Goal: Complete application form

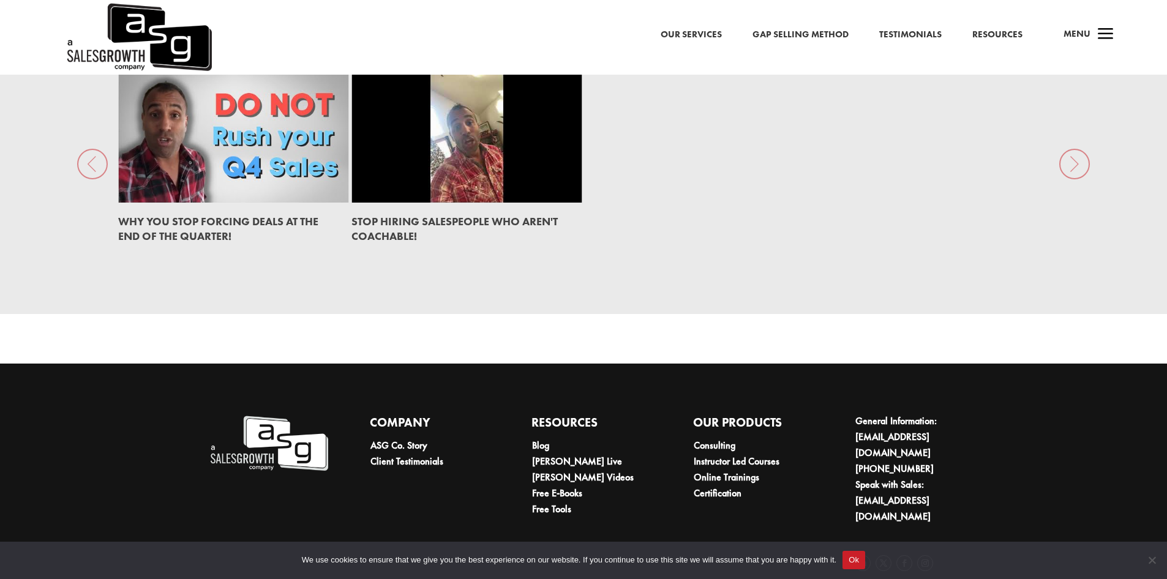
scroll to position [1942, 0]
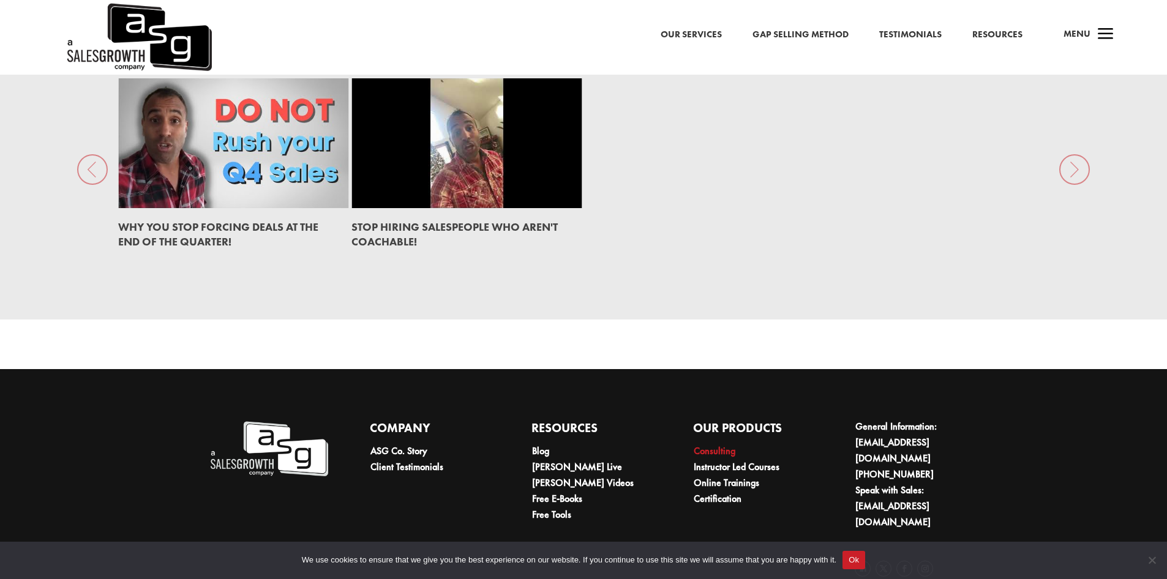
click at [705, 445] on link "Consulting" at bounding box center [715, 451] width 42 height 13
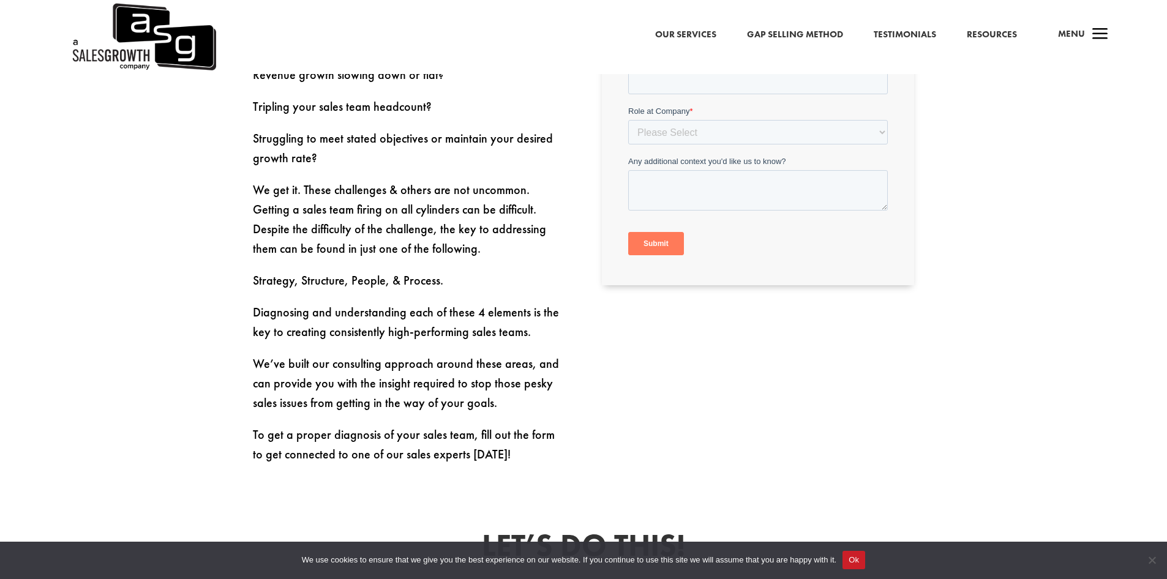
scroll to position [820, 0]
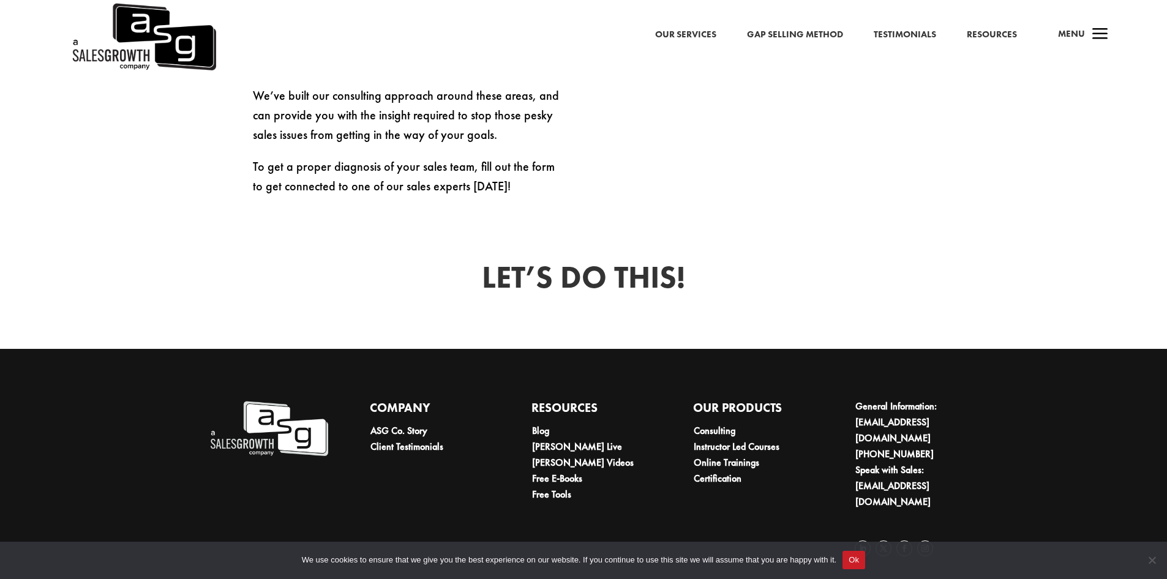
click at [1100, 35] on span "a" at bounding box center [1100, 35] width 24 height 24
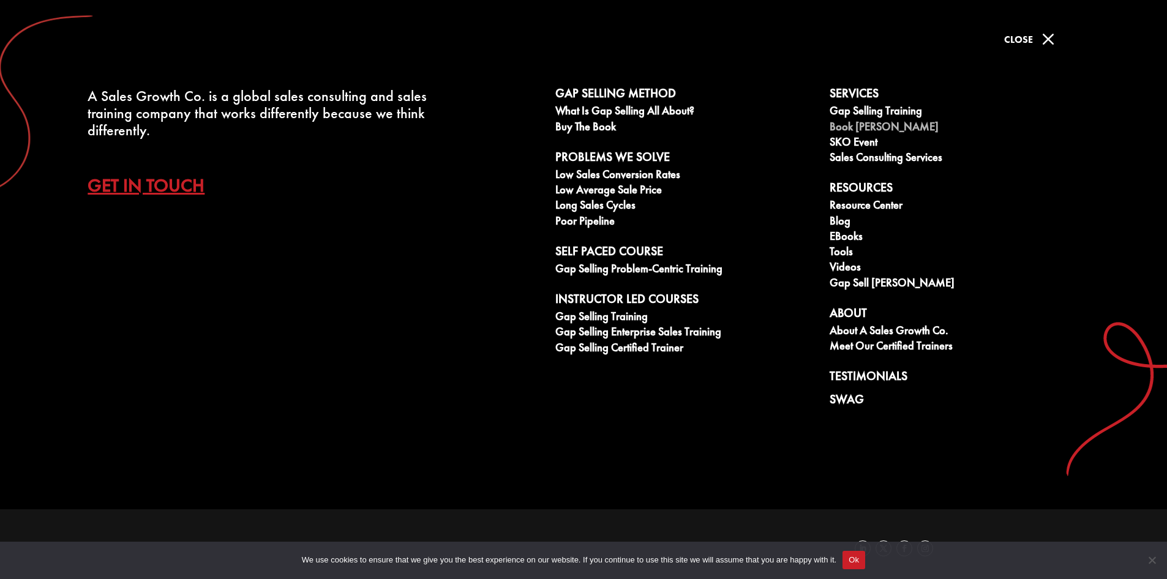
click at [874, 125] on link "Book [PERSON_NAME]" at bounding box center [960, 128] width 261 height 15
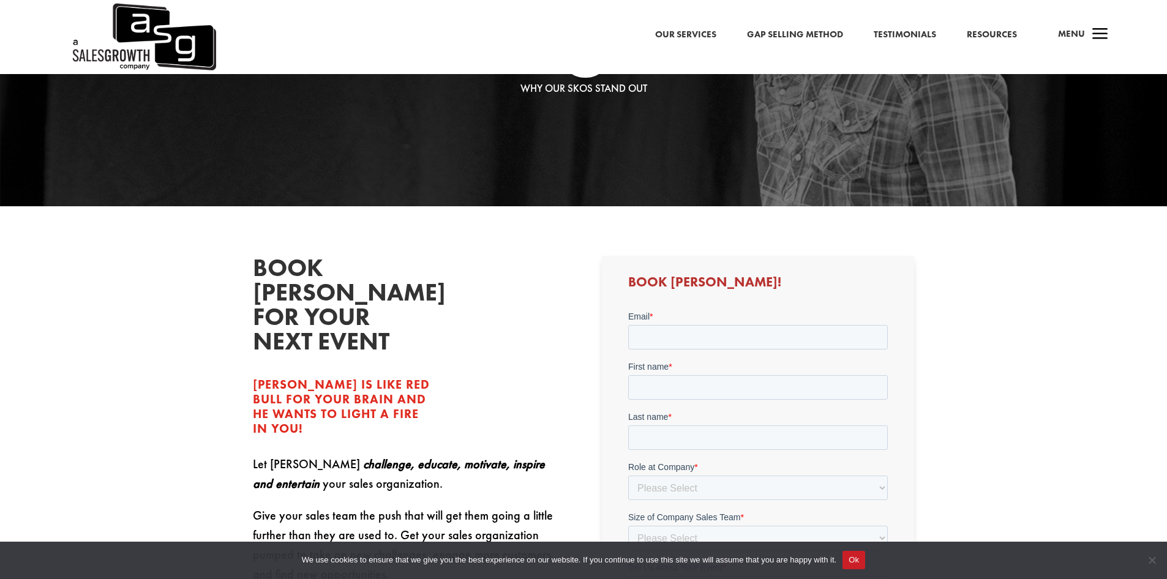
scroll to position [219, 0]
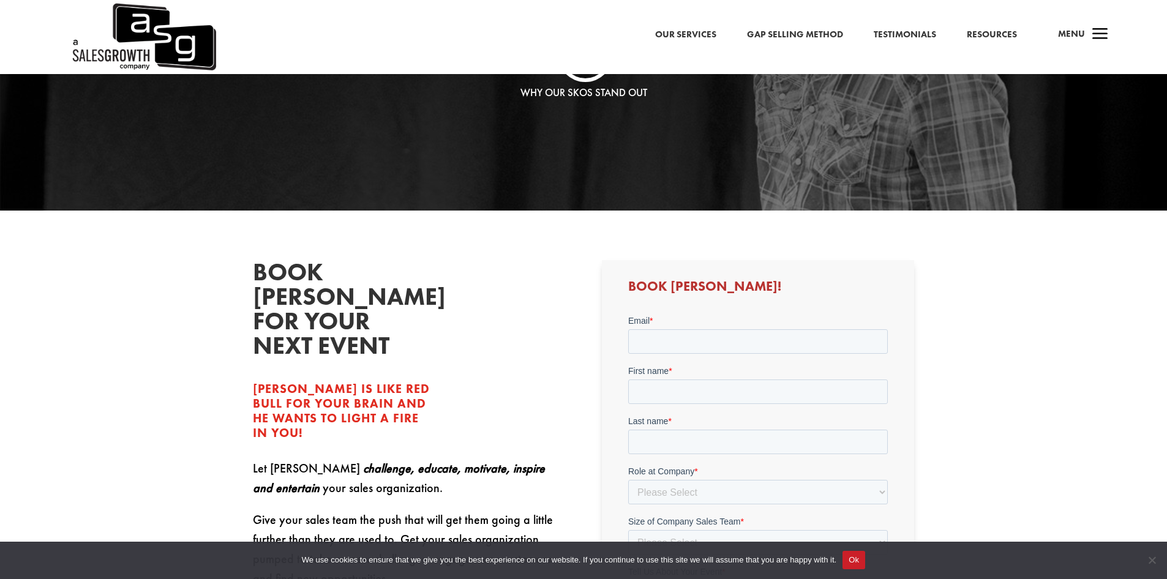
click at [1088, 36] on span "a" at bounding box center [1100, 35] width 24 height 24
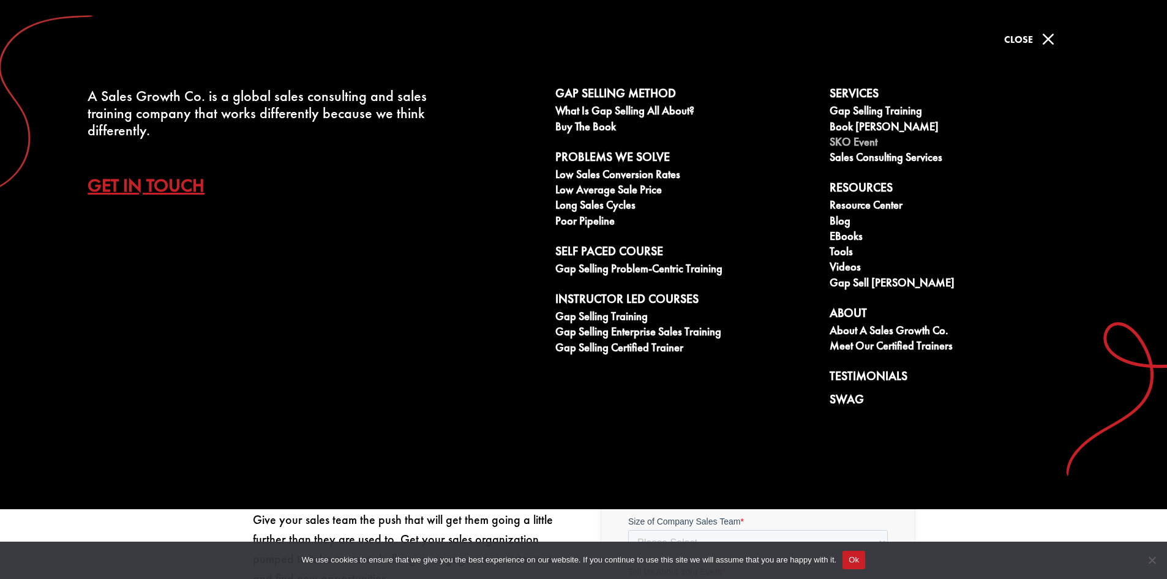
click at [860, 140] on link "SKO Event" at bounding box center [960, 143] width 261 height 15
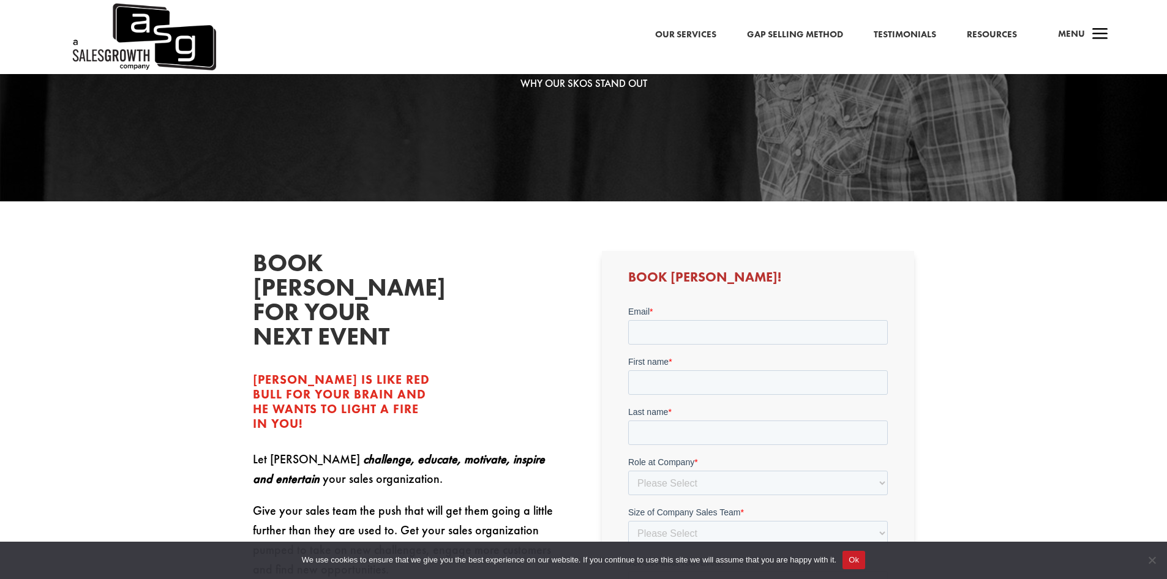
scroll to position [261, 0]
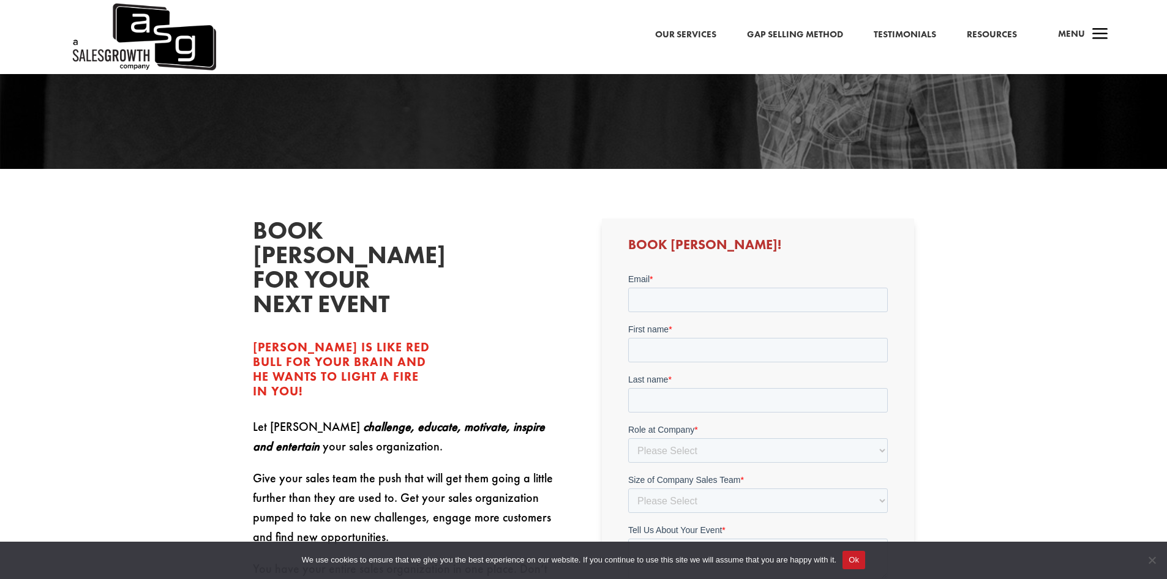
click at [1083, 39] on span "Menu" at bounding box center [1071, 34] width 27 height 12
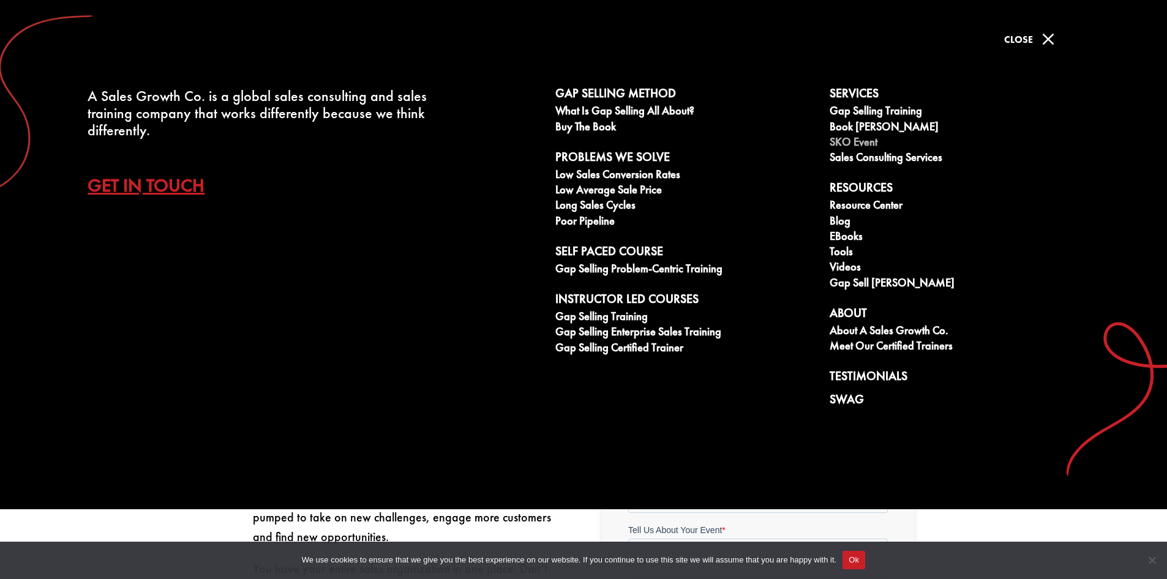
click at [860, 143] on link "SKO Event" at bounding box center [960, 143] width 261 height 15
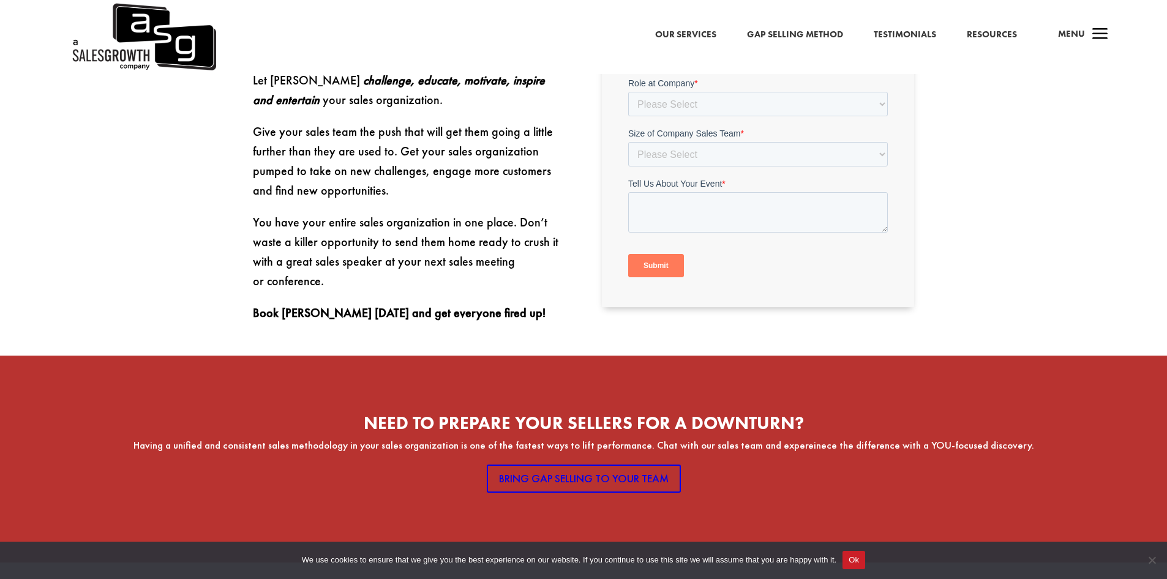
scroll to position [678, 0]
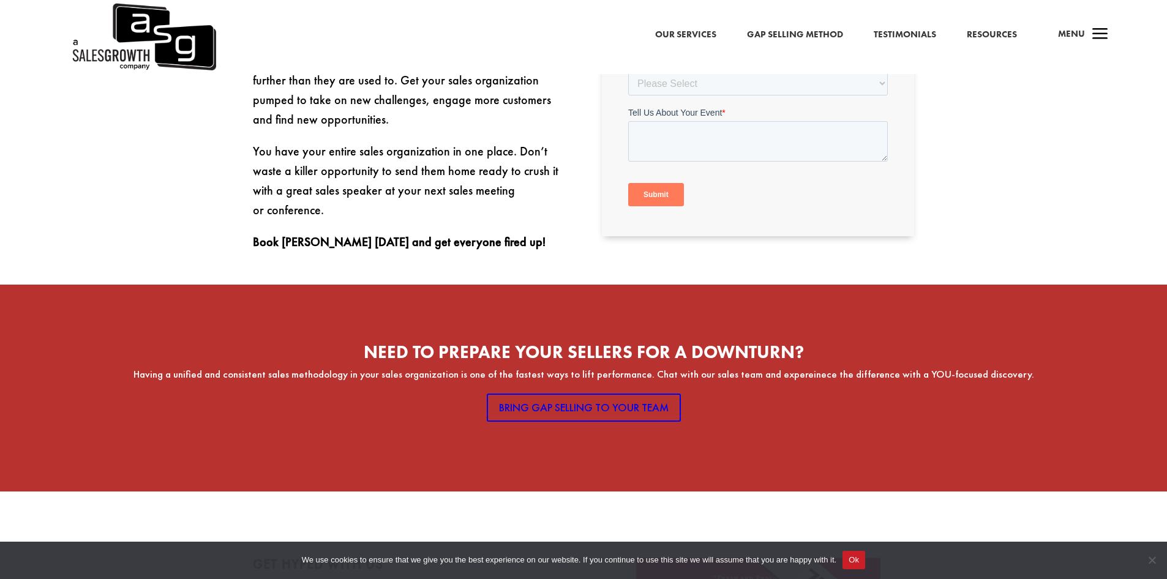
click at [1083, 32] on span "Menu" at bounding box center [1071, 34] width 27 height 12
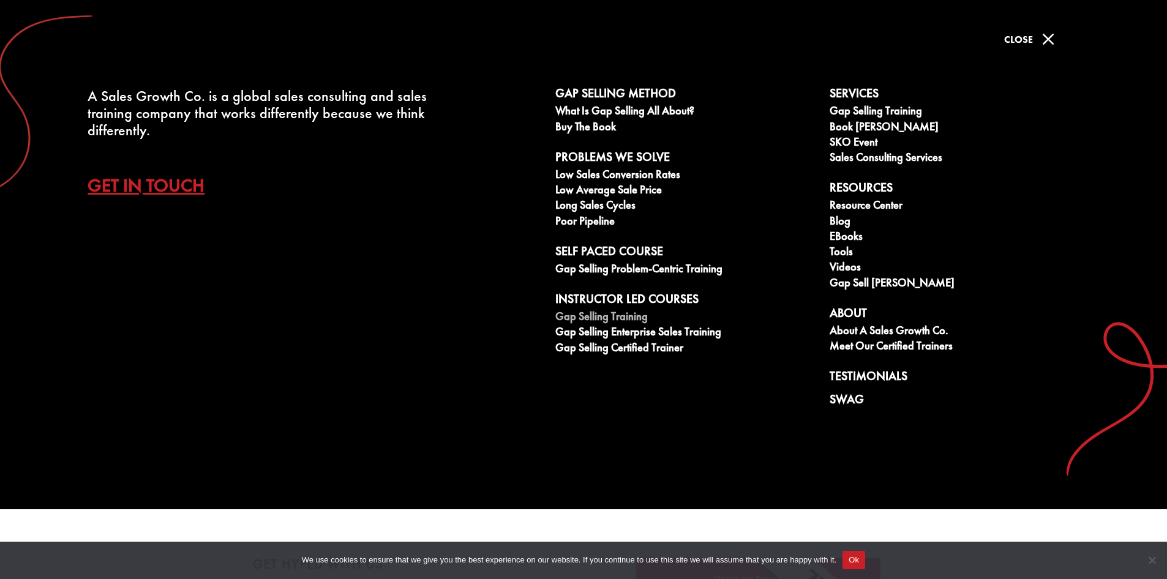
click at [628, 317] on link "Gap Selling Training" at bounding box center [685, 317] width 261 height 15
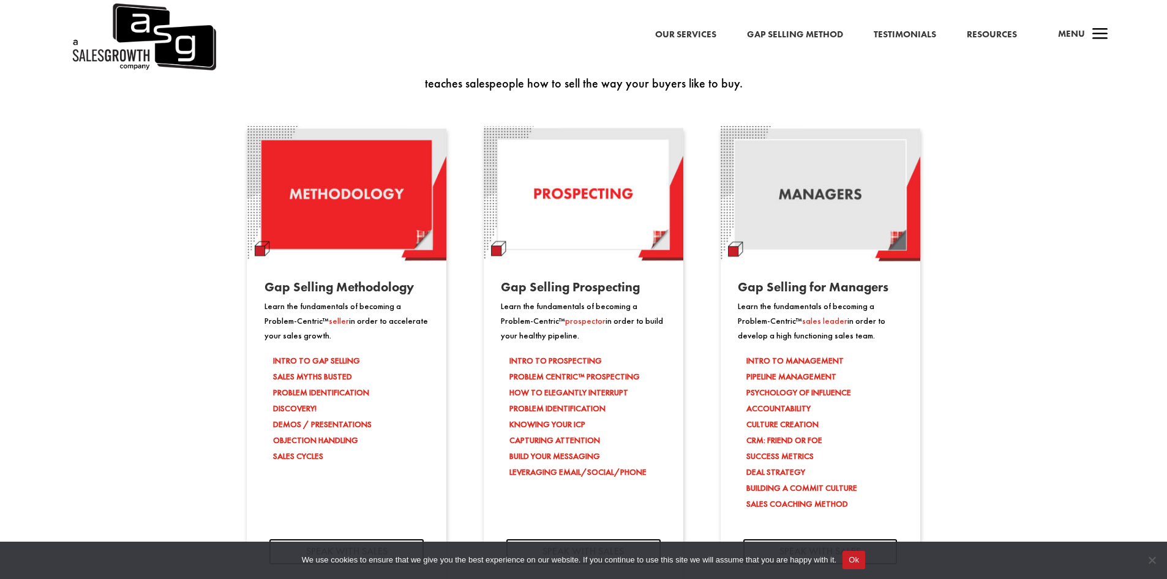
scroll to position [1062, 0]
click at [344, 361] on li "INTRO TO GAP SELLING" at bounding box center [351, 362] width 156 height 16
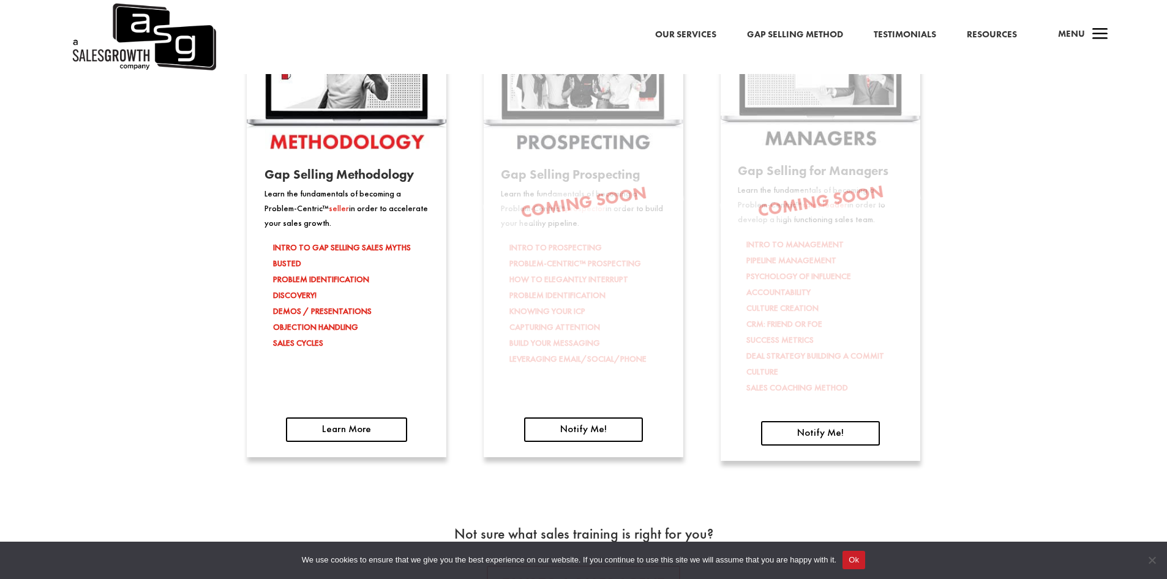
scroll to position [2010, 0]
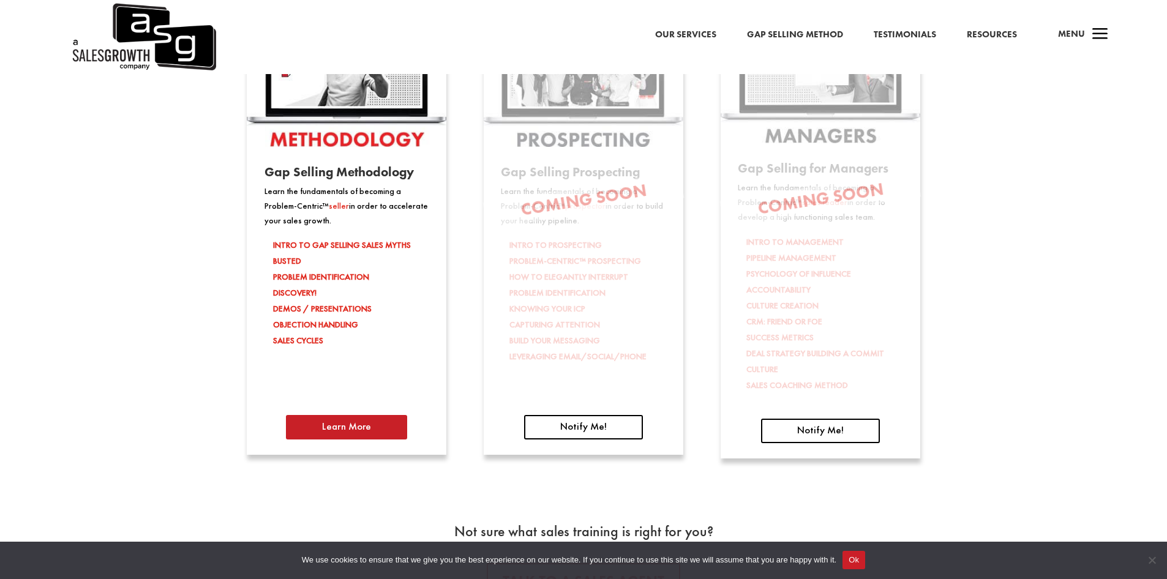
click at [363, 427] on link "Learn More" at bounding box center [346, 427] width 121 height 24
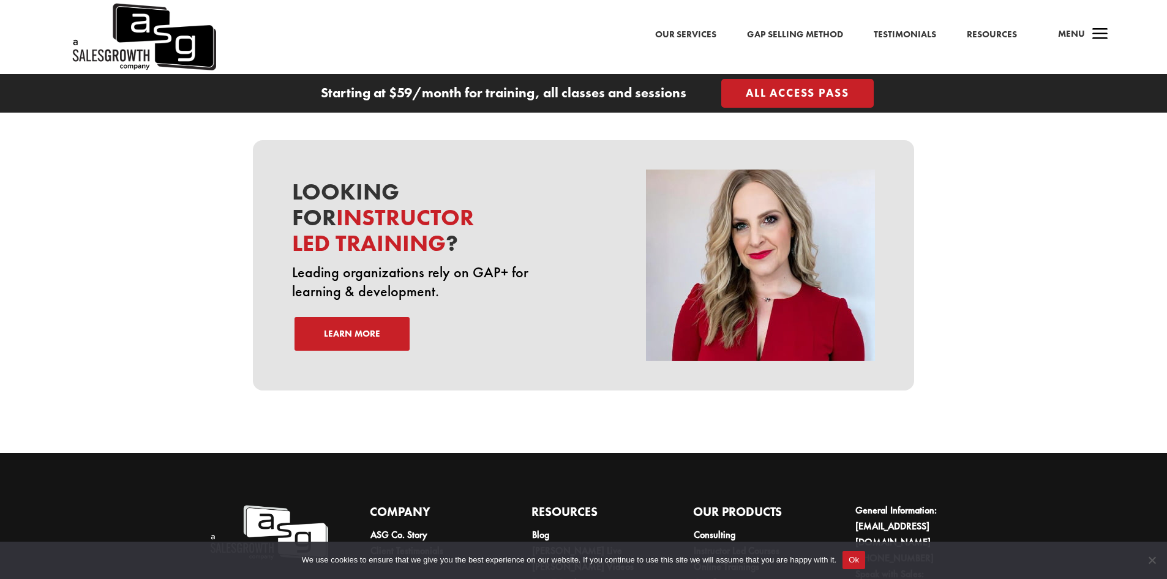
scroll to position [4111, 0]
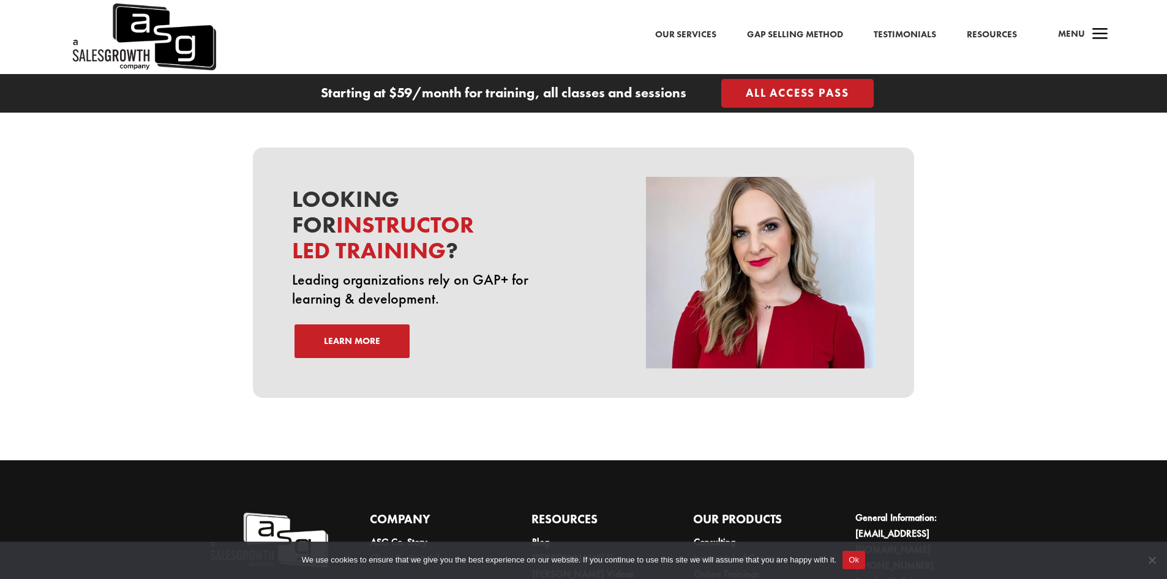
click at [975, 119] on div "Looking for instructor led training ? Leading organizations rely on GAP+ for le…" at bounding box center [583, 273] width 1167 height 317
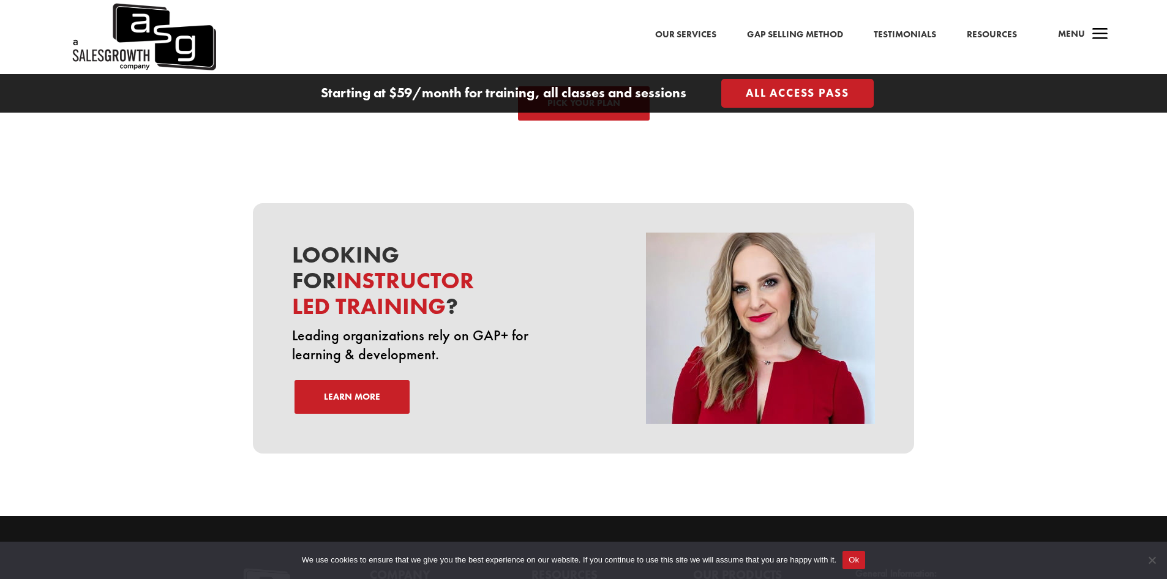
scroll to position [3999, 0]
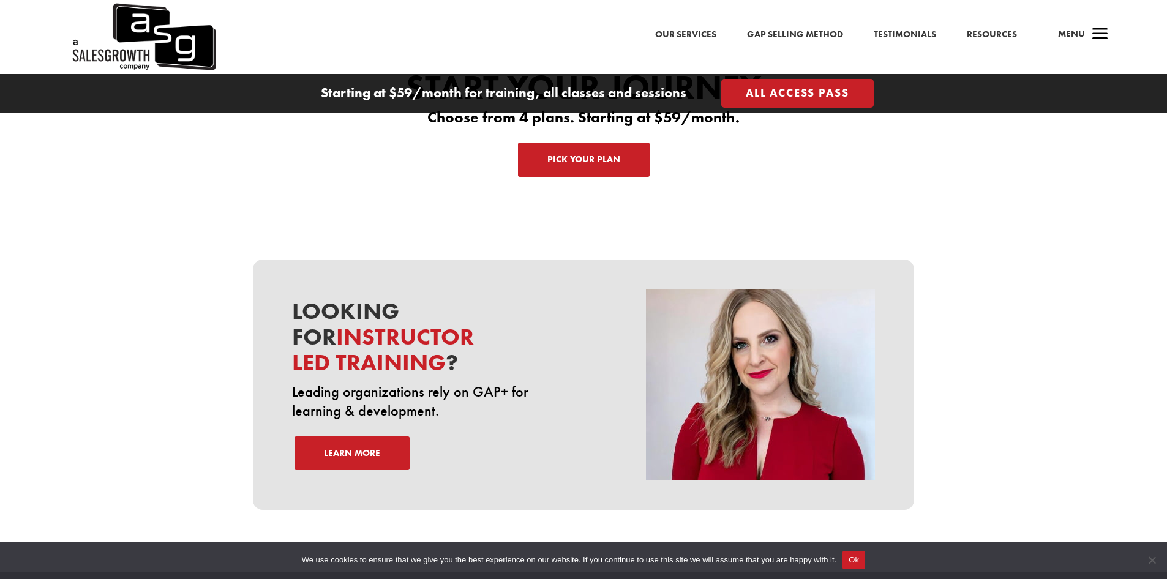
click at [811, 74] on div "Starting at $59/month for training, all classes and sessions All Access Pass" at bounding box center [583, 93] width 1167 height 39
click at [805, 94] on link "All Access Pass" at bounding box center [797, 93] width 152 height 29
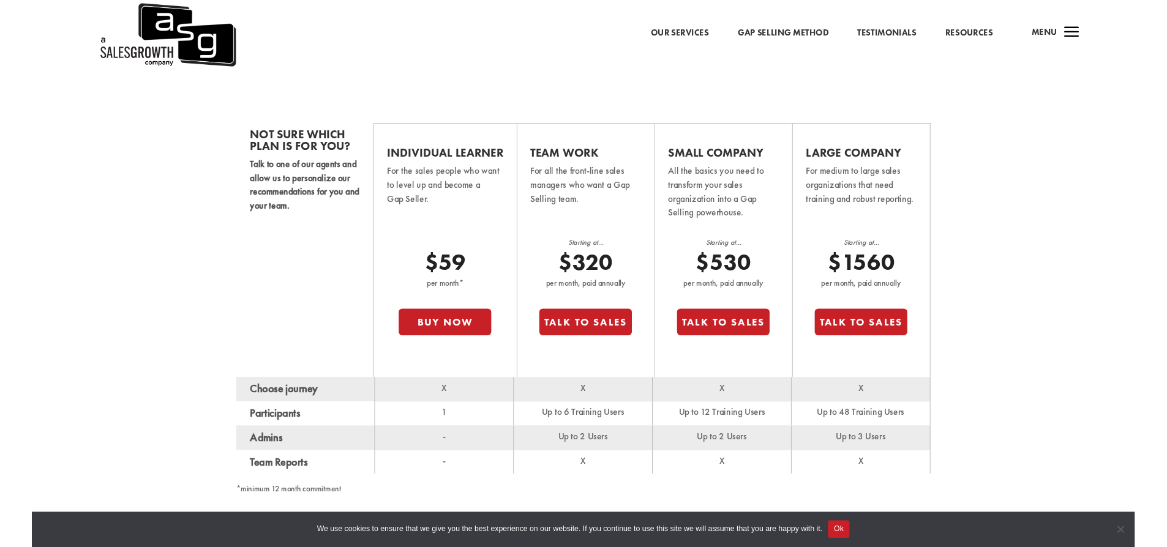
scroll to position [766, 0]
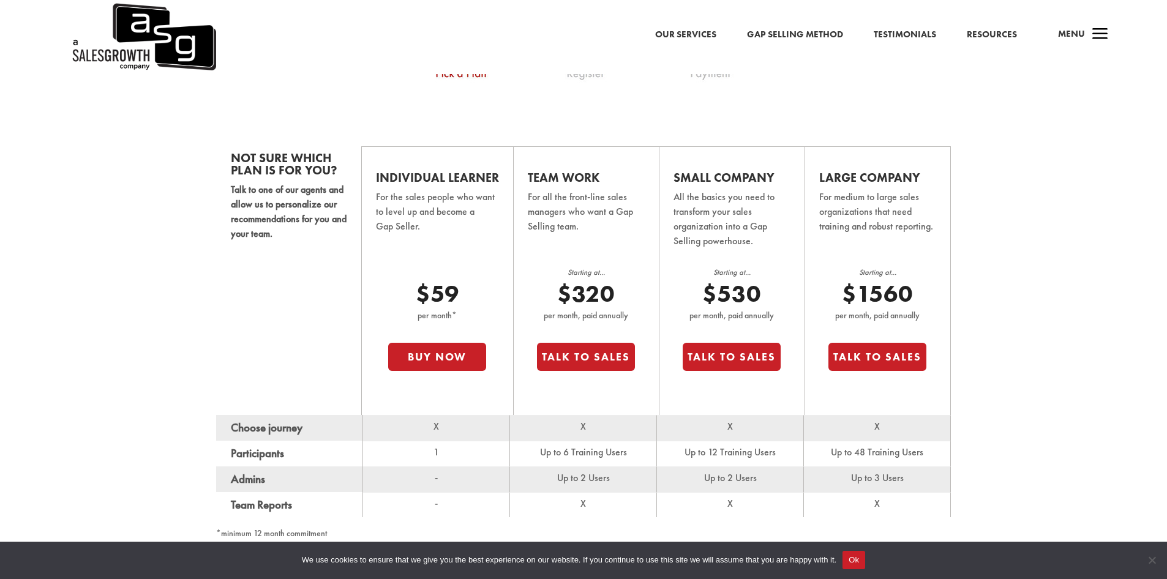
click at [738, 222] on p "All the basics you need to transform your sales organization into a Gap Selling…" at bounding box center [732, 227] width 117 height 75
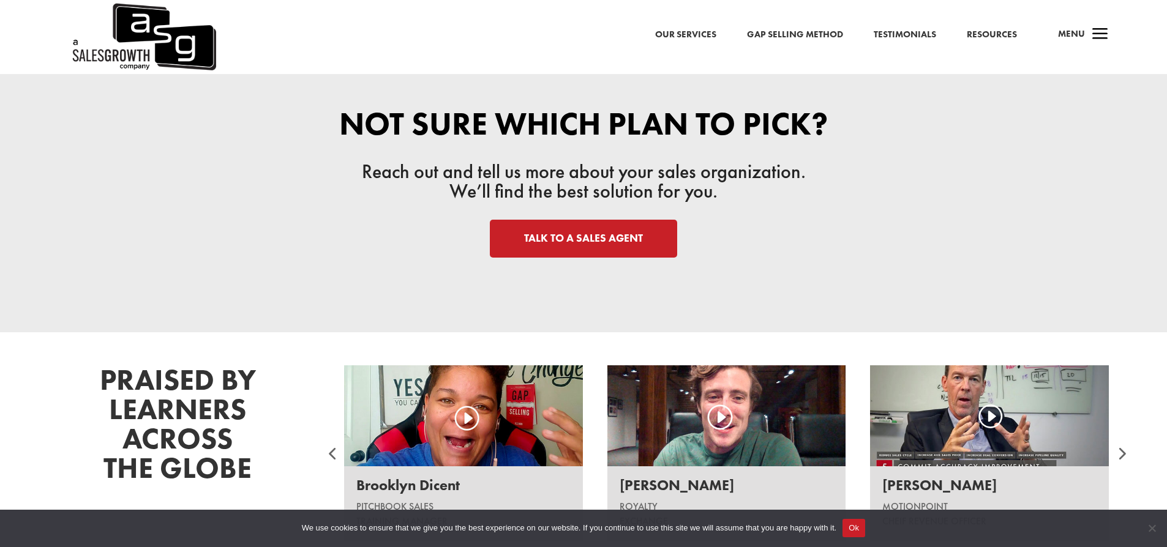
scroll to position [1326, 0]
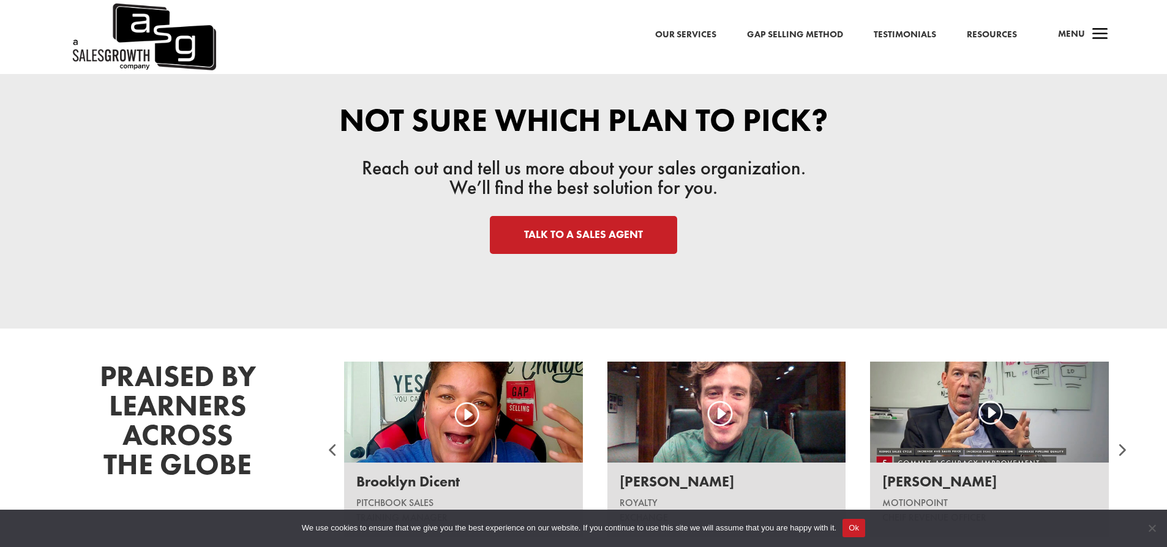
click at [601, 228] on link "TALK TO A SALES AGENT" at bounding box center [583, 235] width 187 height 38
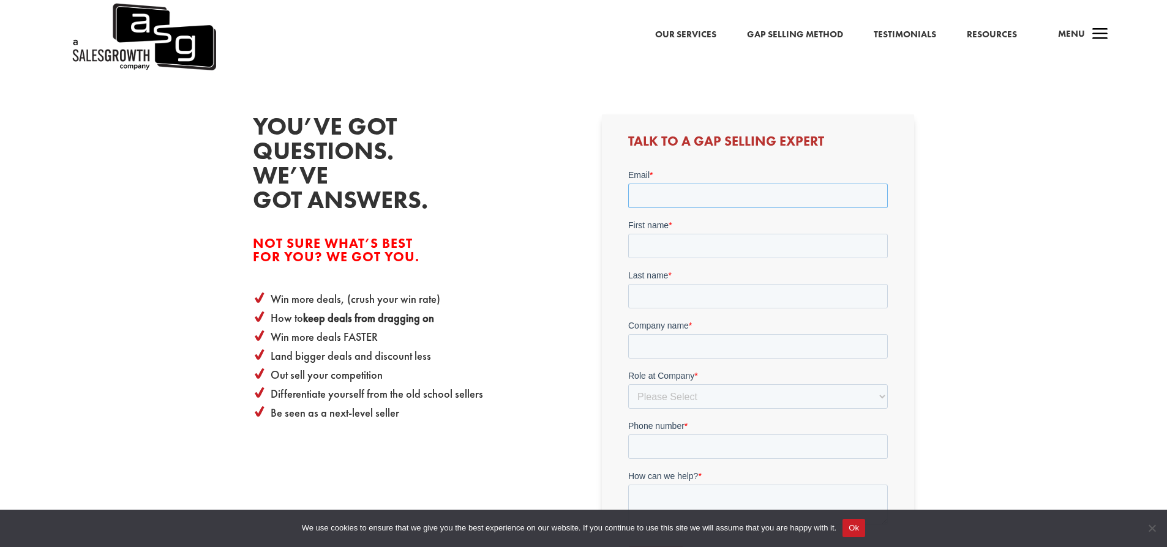
click at [665, 197] on input "Email *" at bounding box center [758, 196] width 260 height 24
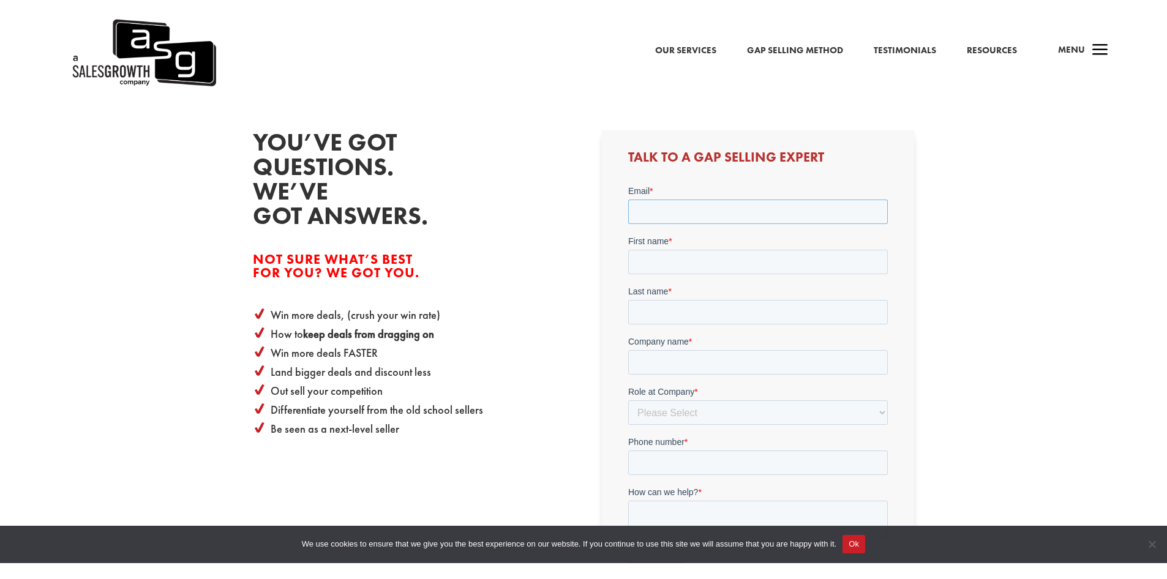
scroll to position [364, 0]
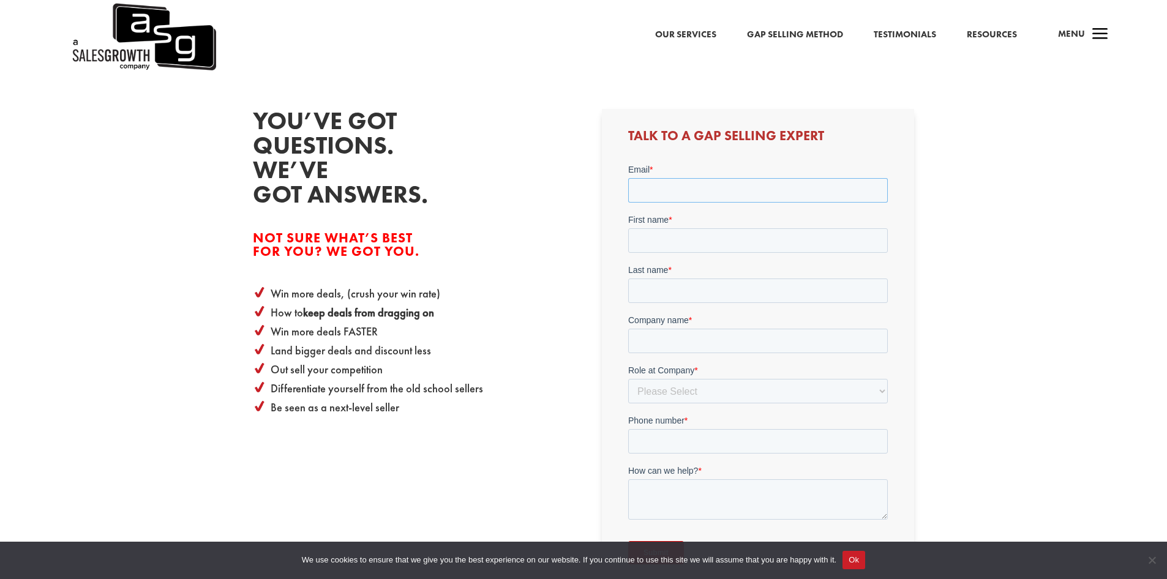
click at [648, 186] on input "Email *" at bounding box center [758, 190] width 260 height 24
type input "kathy.hopper@jones.com"
click at [647, 239] on input "First name *" at bounding box center [758, 240] width 260 height 24
type input "kathy"
type input "hopper"
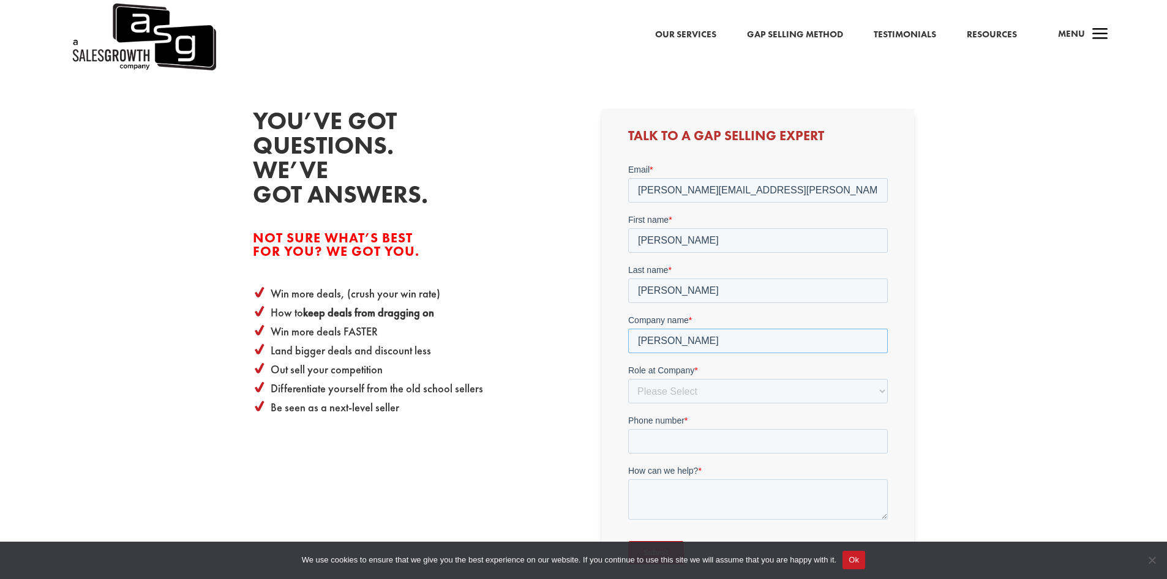
type input "Jones"
click at [664, 385] on select "Please Select C-Level (CRO, CSO, etc) Senior Leadership (VP of Sales, VP of Ena…" at bounding box center [758, 391] width 260 height 24
select select "C-Level (CRO, CSO, etc)"
click at [647, 441] on input "Phone number *" at bounding box center [758, 441] width 260 height 24
type input "9362037980"
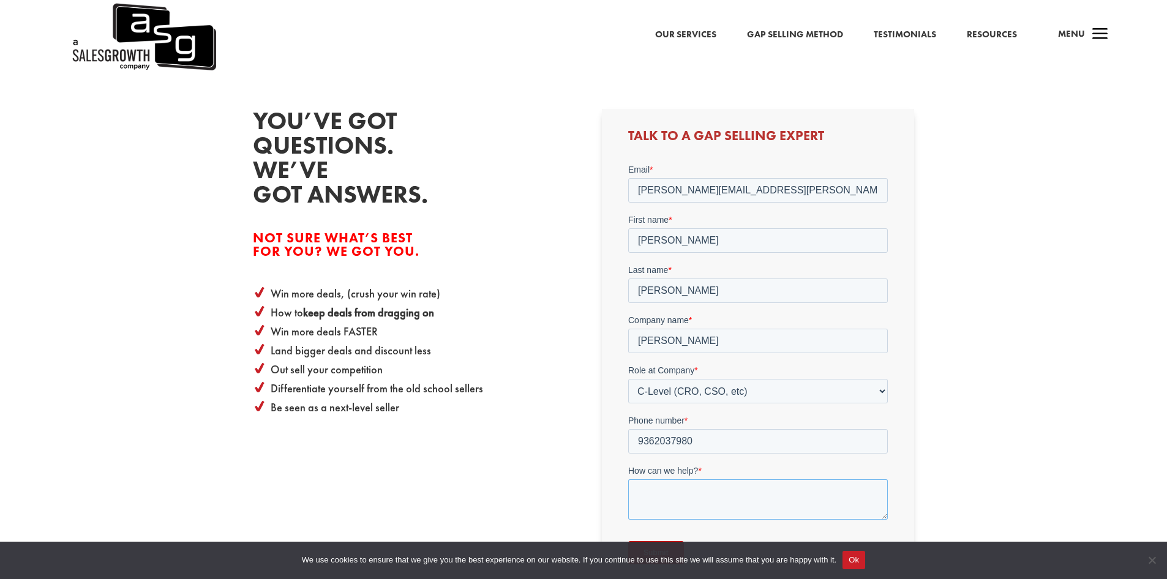
click at [644, 505] on textarea "How can we help? *" at bounding box center [758, 499] width 260 height 40
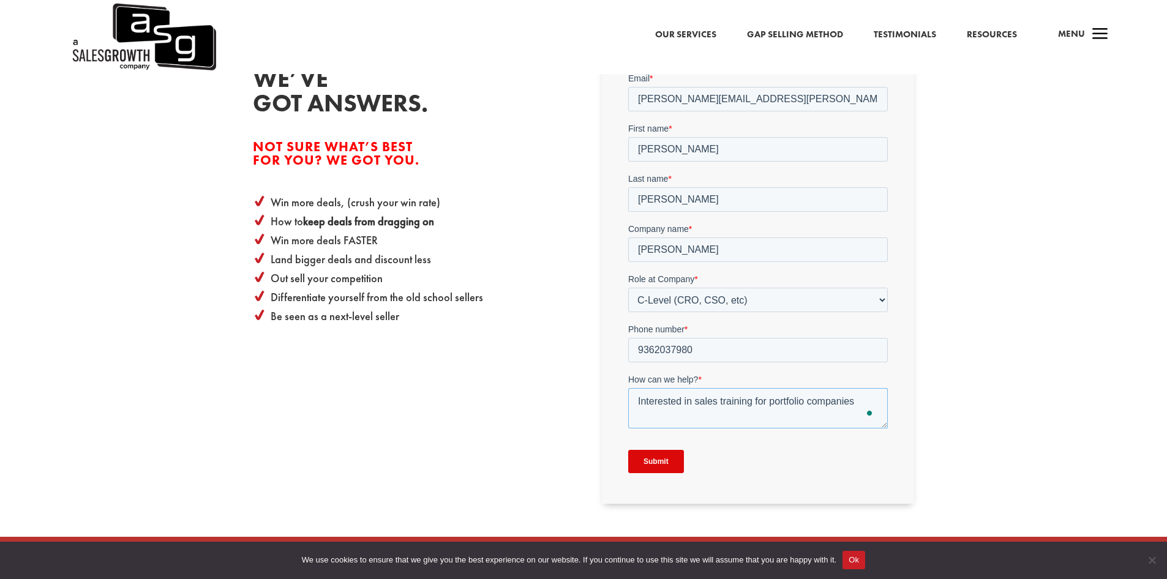
scroll to position [458, 0]
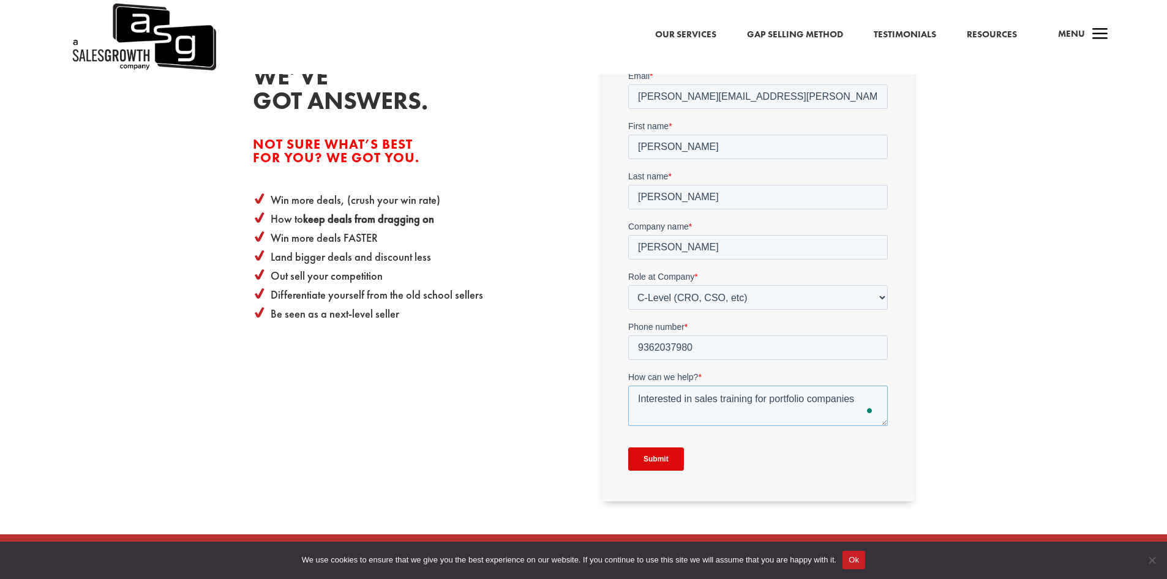
type textarea "Interested in sales training for portfolio companies"
click at [669, 465] on input "Submit" at bounding box center [656, 459] width 56 height 23
